Goal: Task Accomplishment & Management: Use online tool/utility

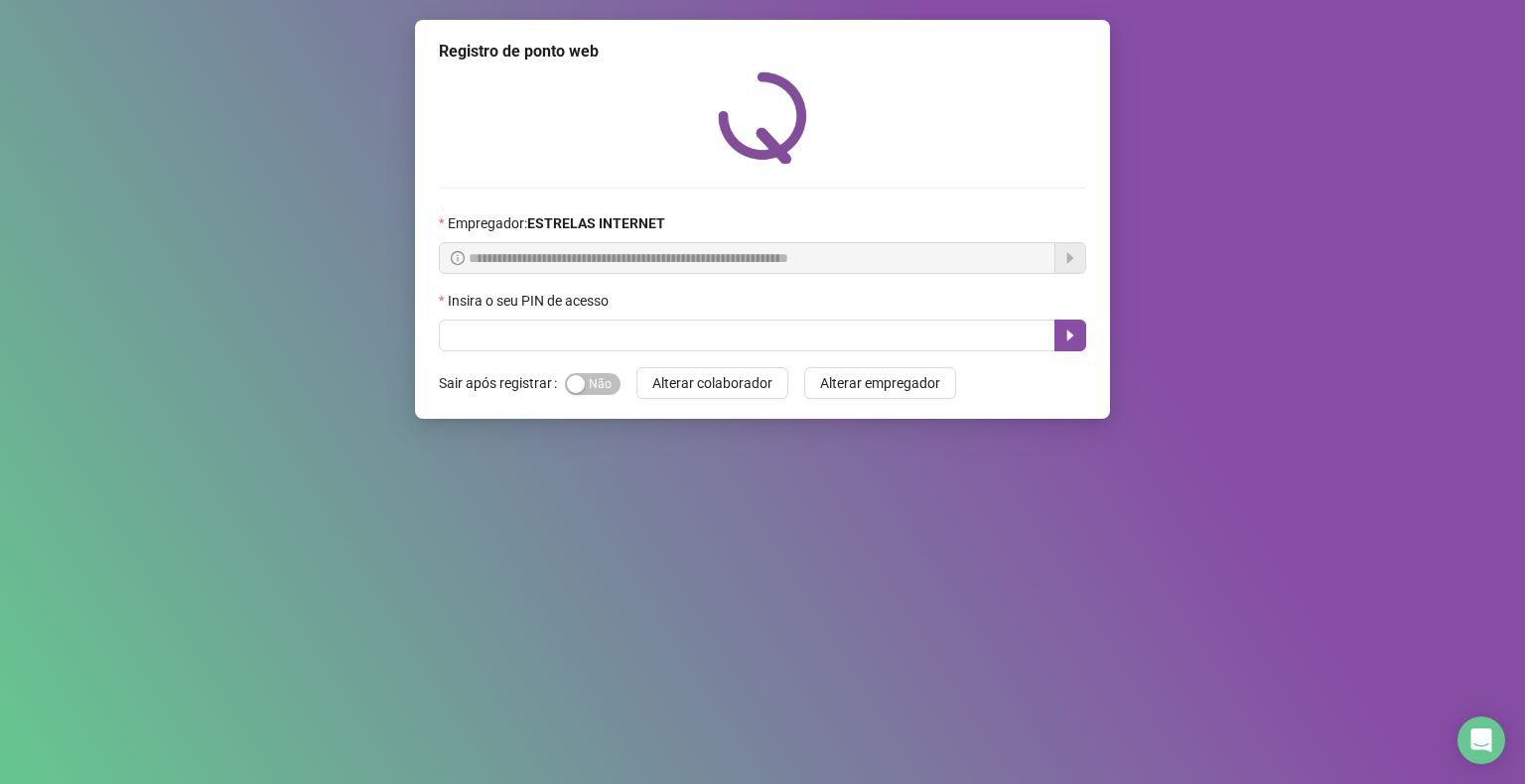
click at [505, 558] on div "**********" at bounding box center [762, 392] width 1525 height 784
